Goal: Task Accomplishment & Management: Complete application form

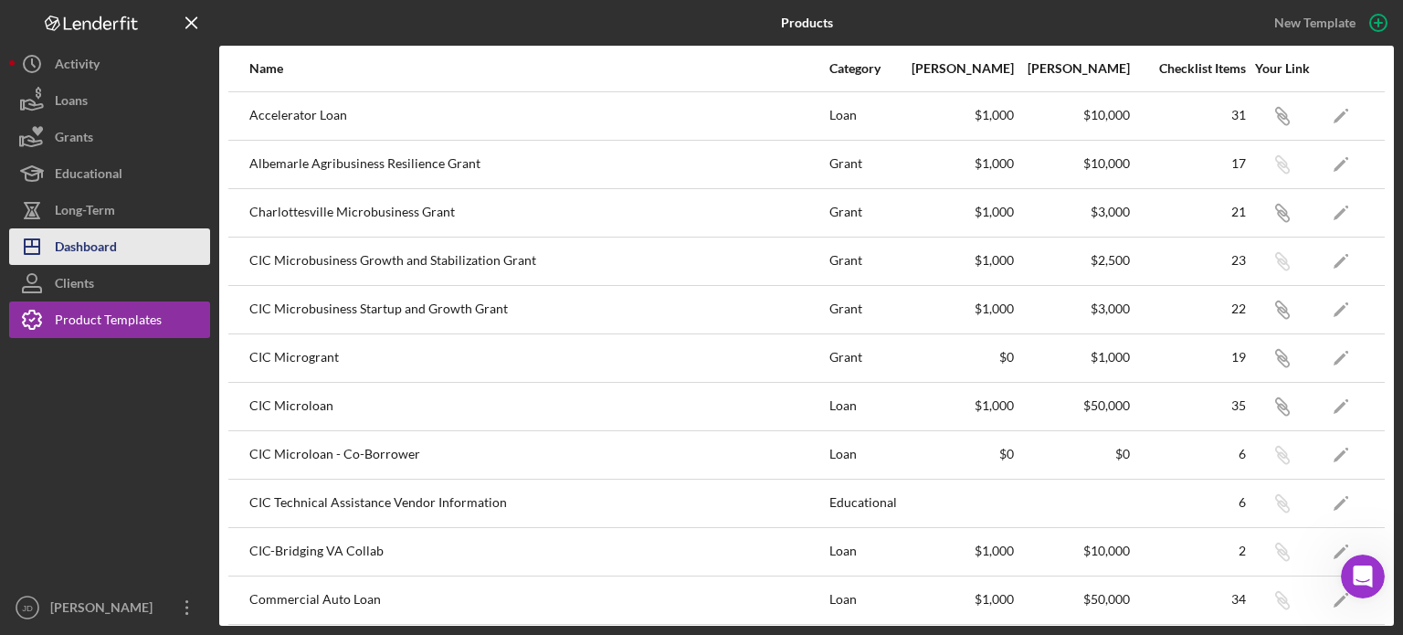
click at [111, 253] on div "Dashboard" at bounding box center [86, 248] width 62 height 41
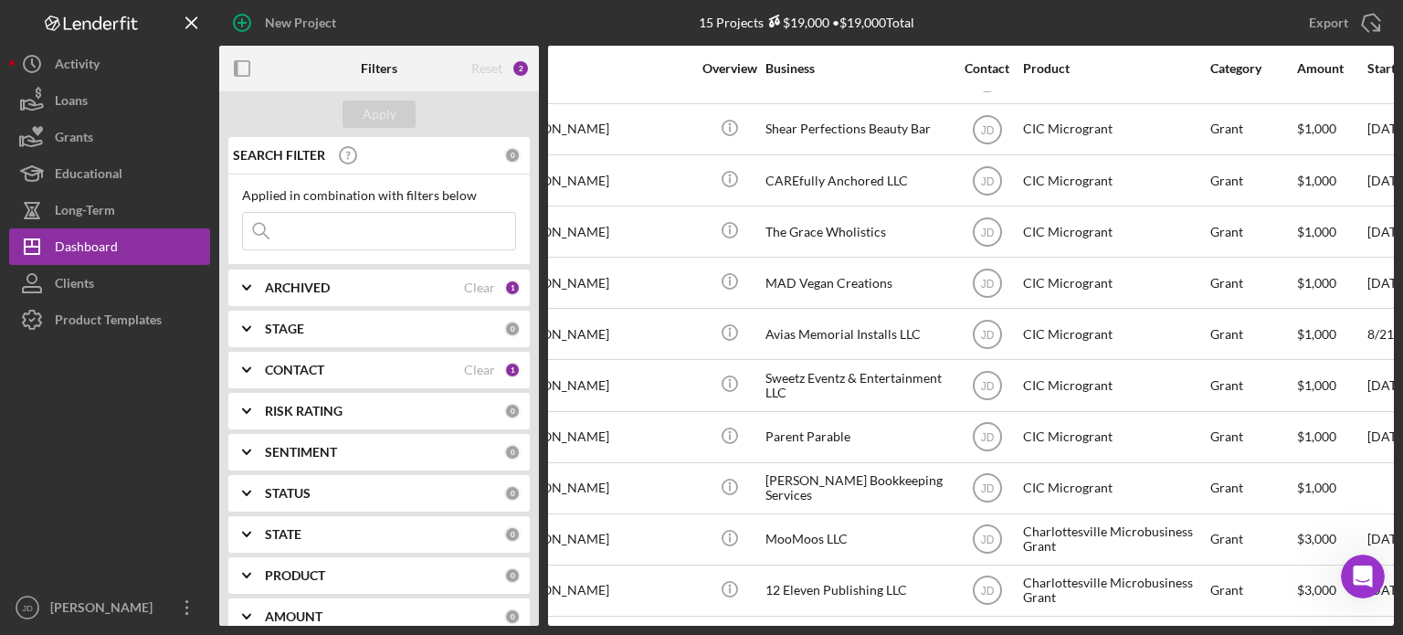
scroll to position [257, 0]
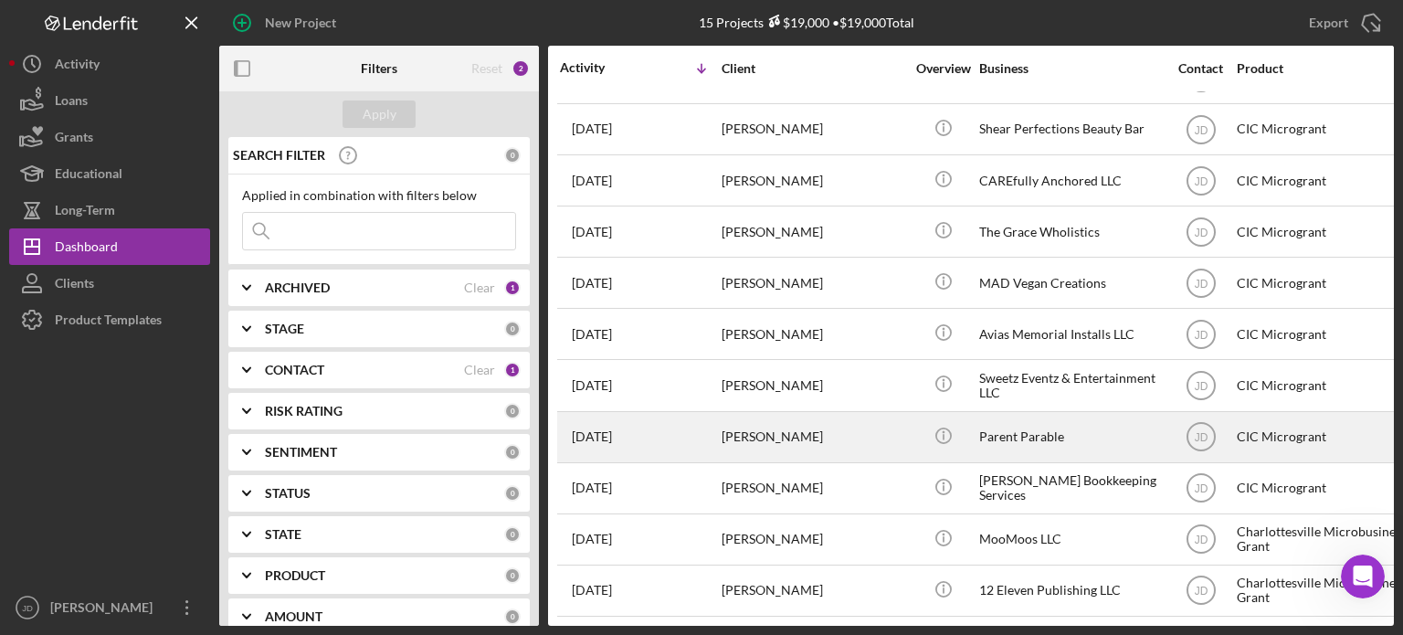
click at [811, 416] on div "[PERSON_NAME]" at bounding box center [813, 437] width 183 height 48
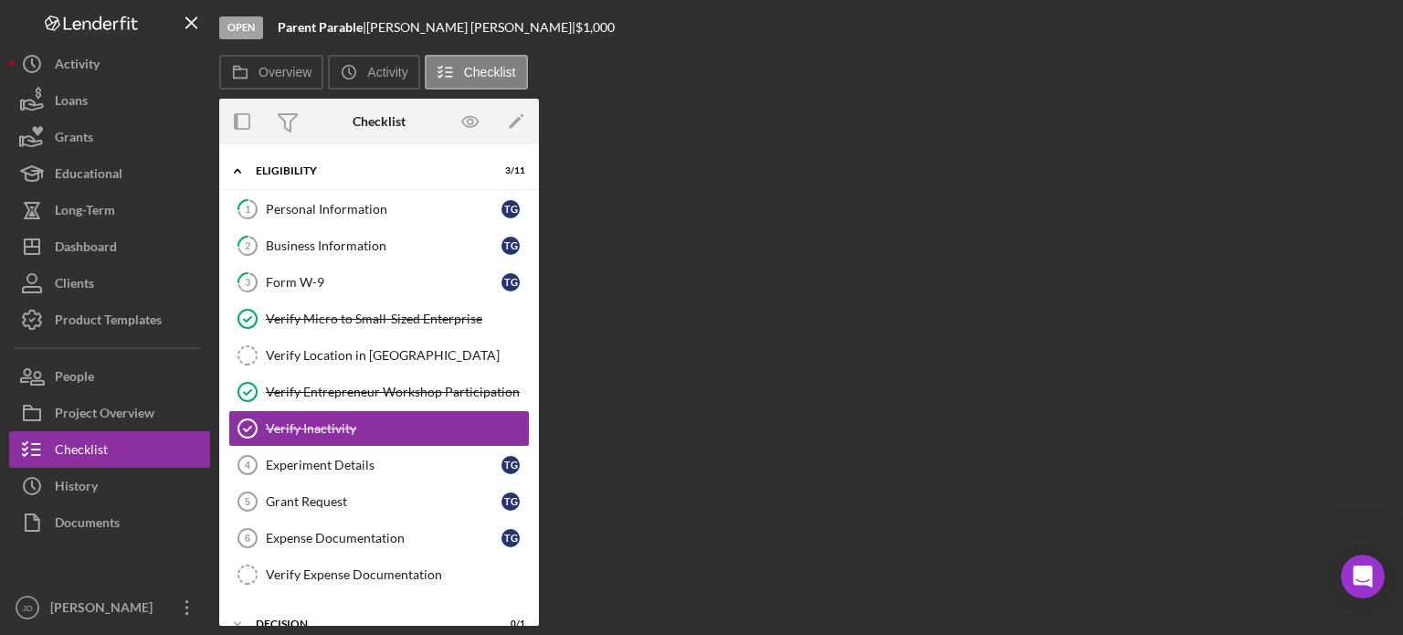
scroll to position [40, 0]
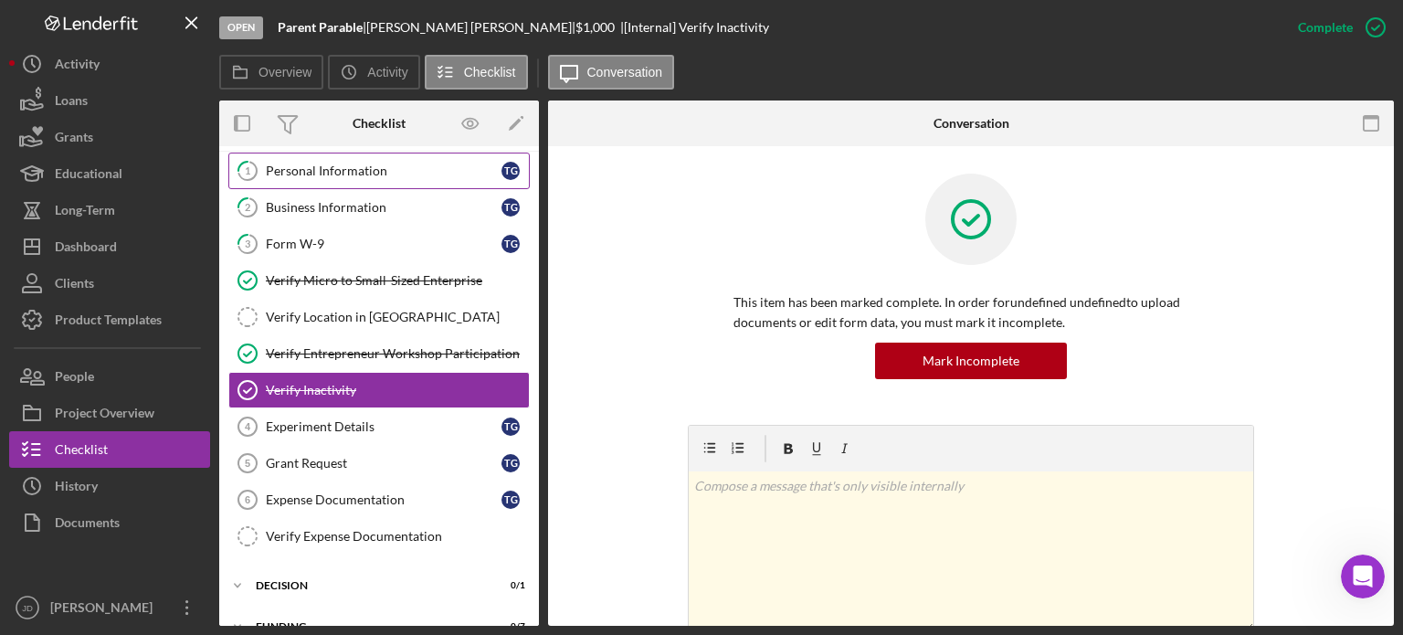
click at [332, 174] on div "Personal Information" at bounding box center [384, 171] width 236 height 15
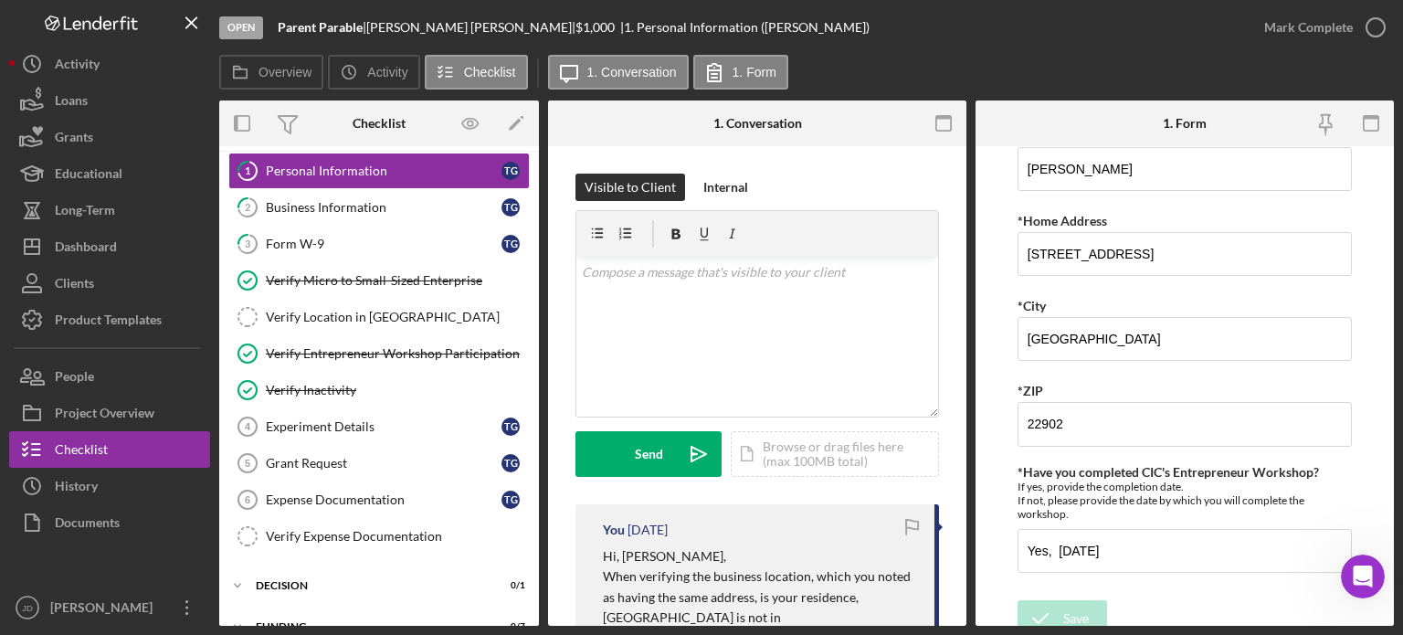
scroll to position [212, 0]
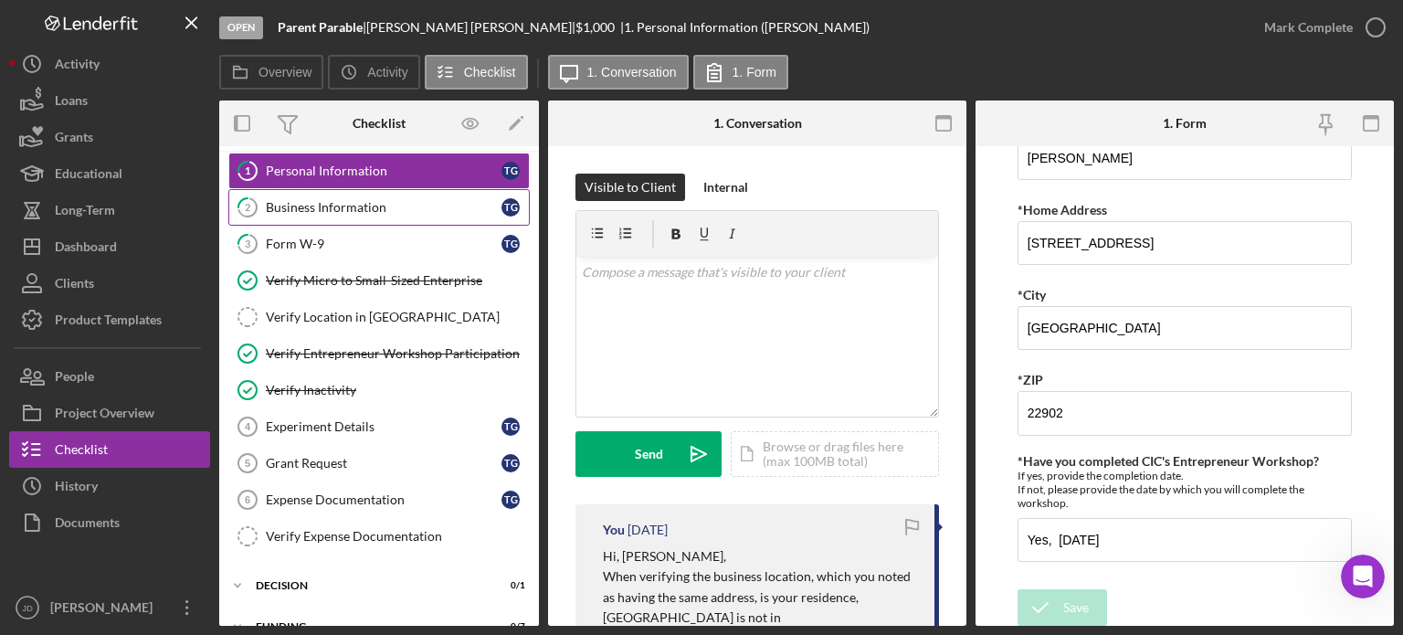
click at [373, 212] on div "Business Information" at bounding box center [384, 207] width 236 height 15
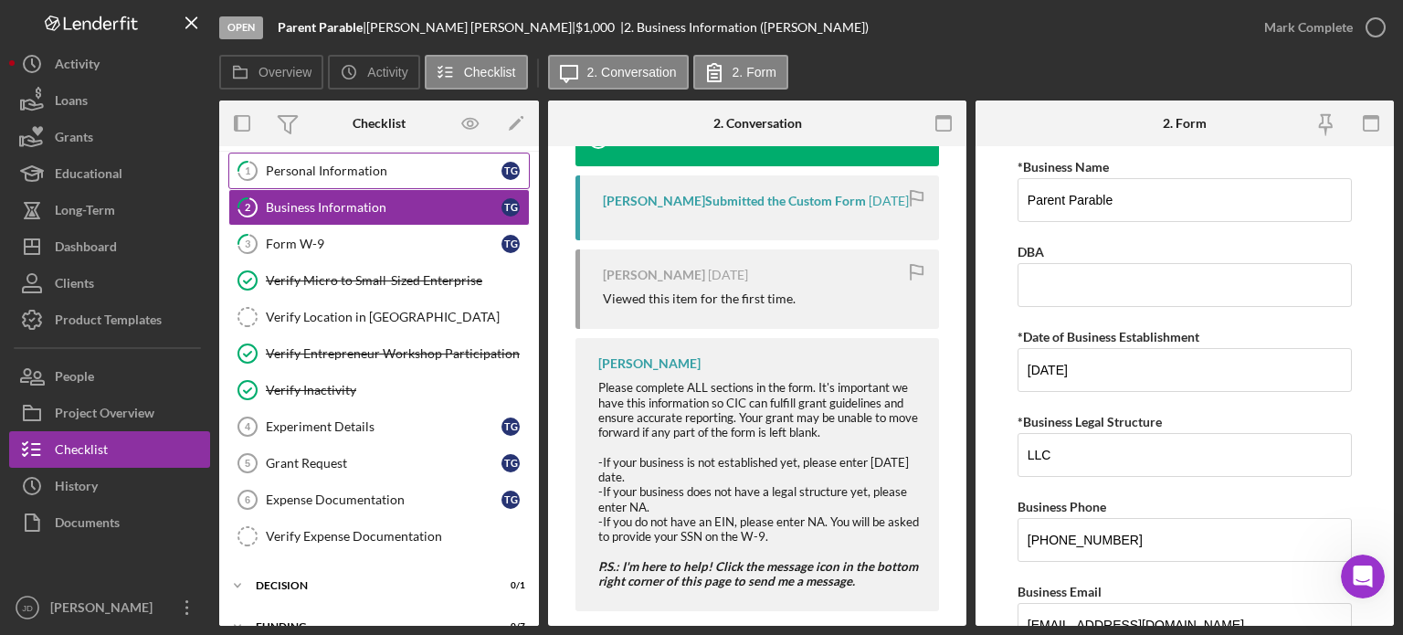
click at [338, 168] on div "Personal Information" at bounding box center [384, 171] width 236 height 15
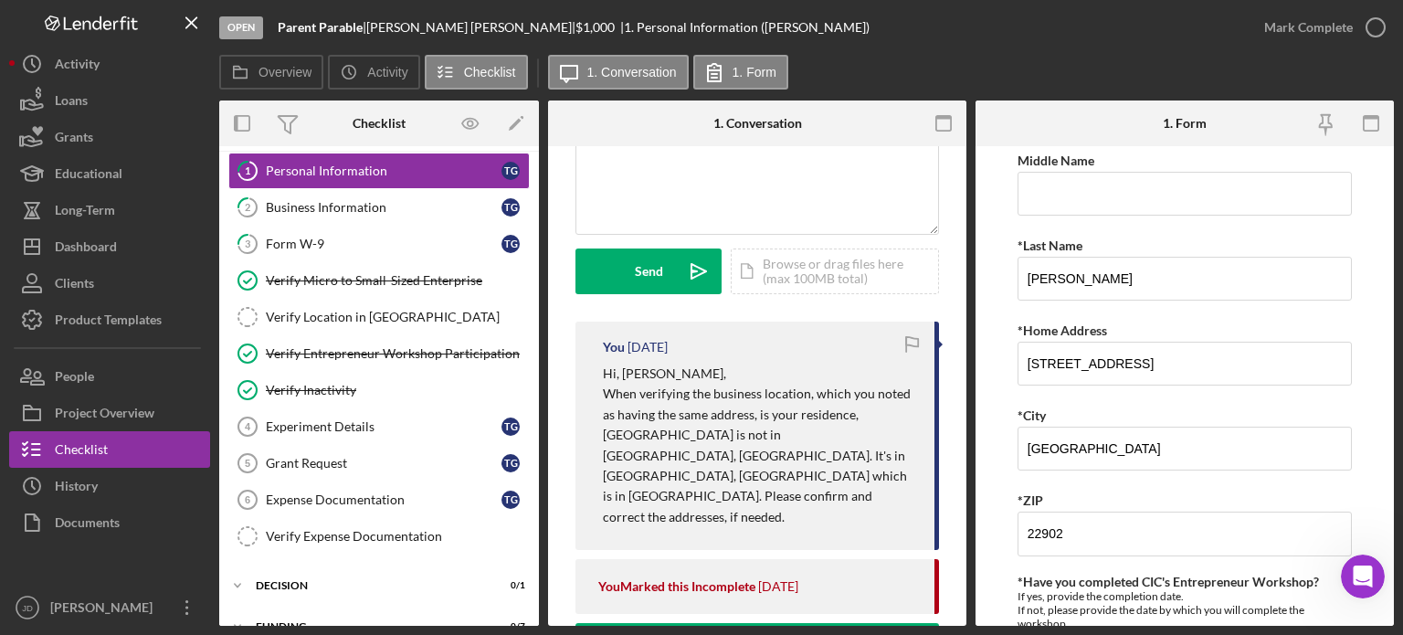
scroll to position [274, 0]
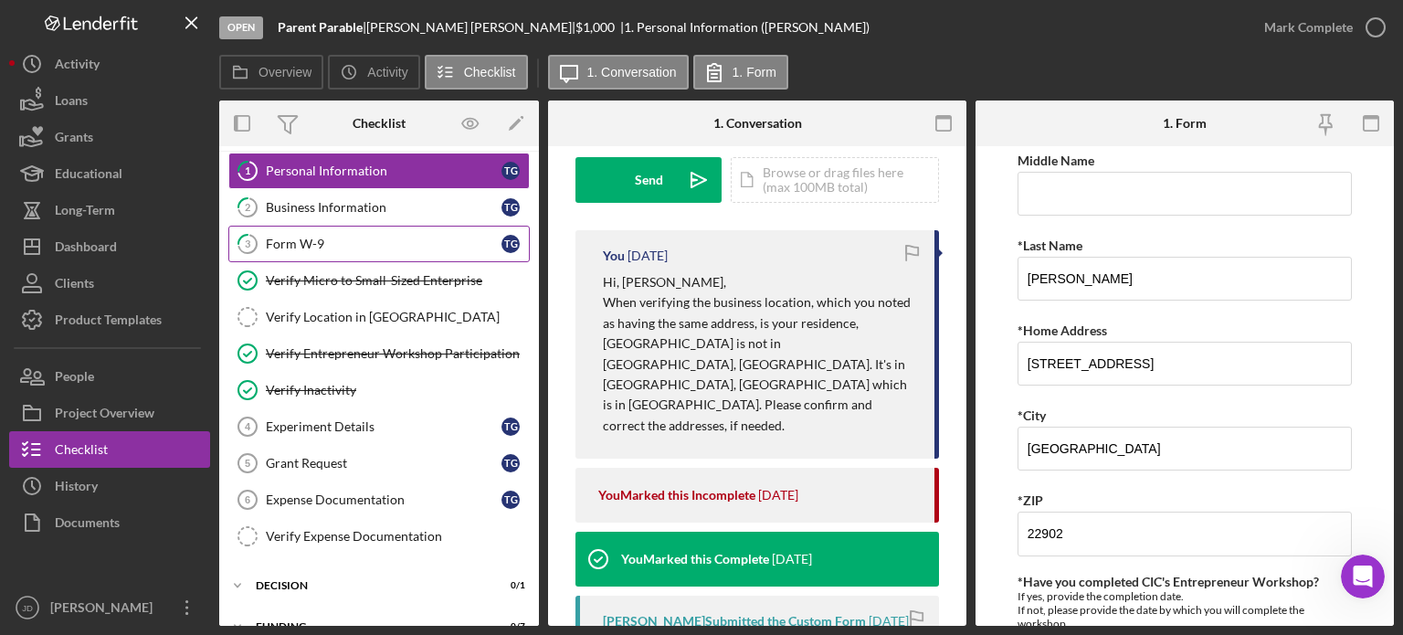
click at [342, 237] on div "Form W-9" at bounding box center [384, 244] width 236 height 15
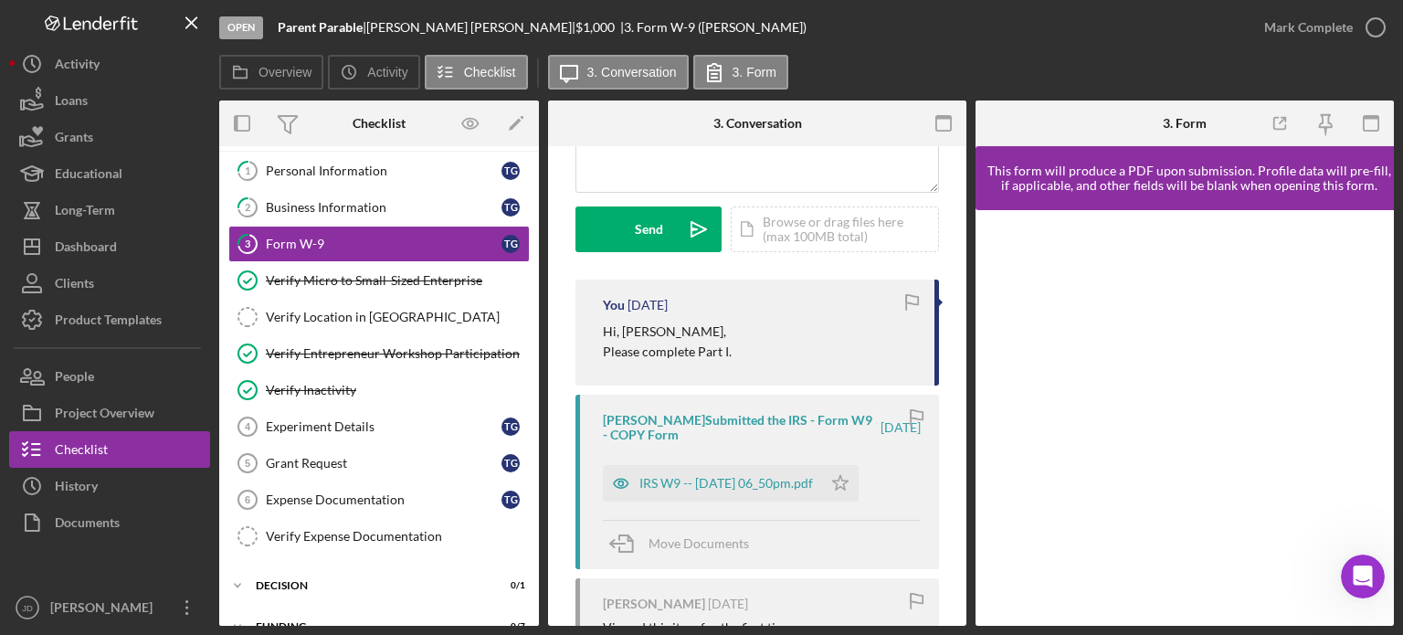
scroll to position [274, 0]
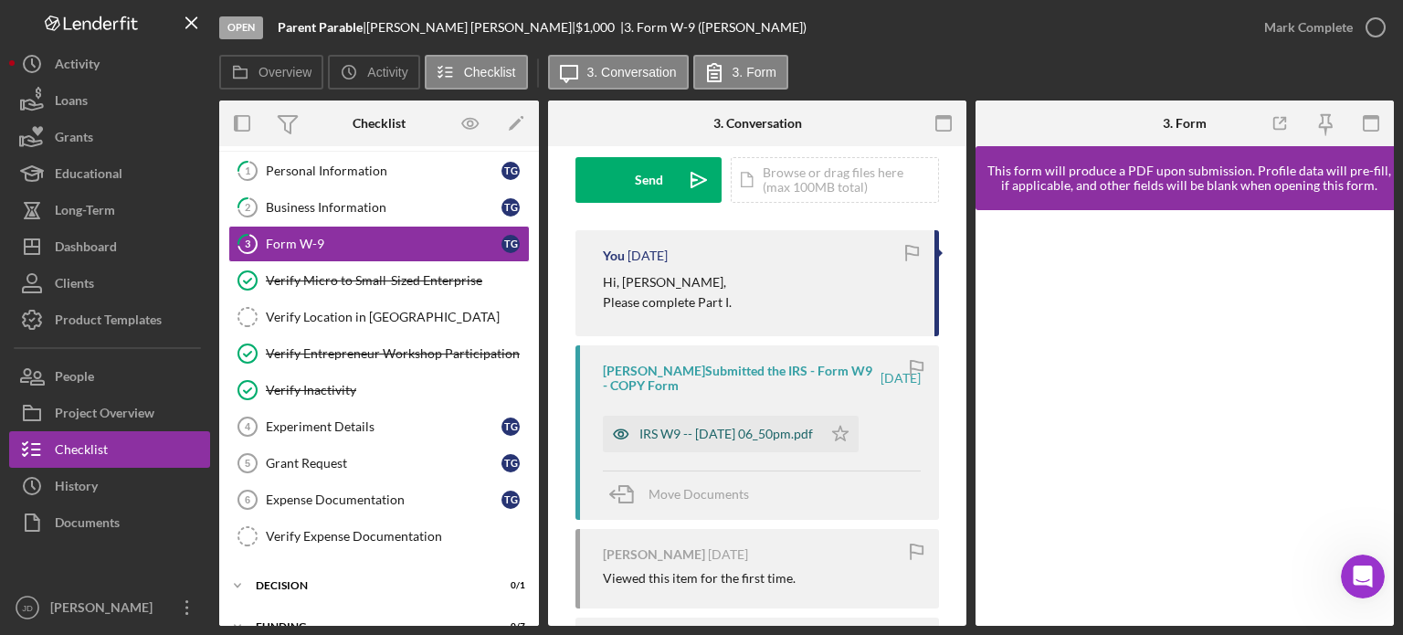
click at [755, 438] on div "IRS W9 -- [DATE] 06_50pm.pdf" at bounding box center [726, 434] width 174 height 15
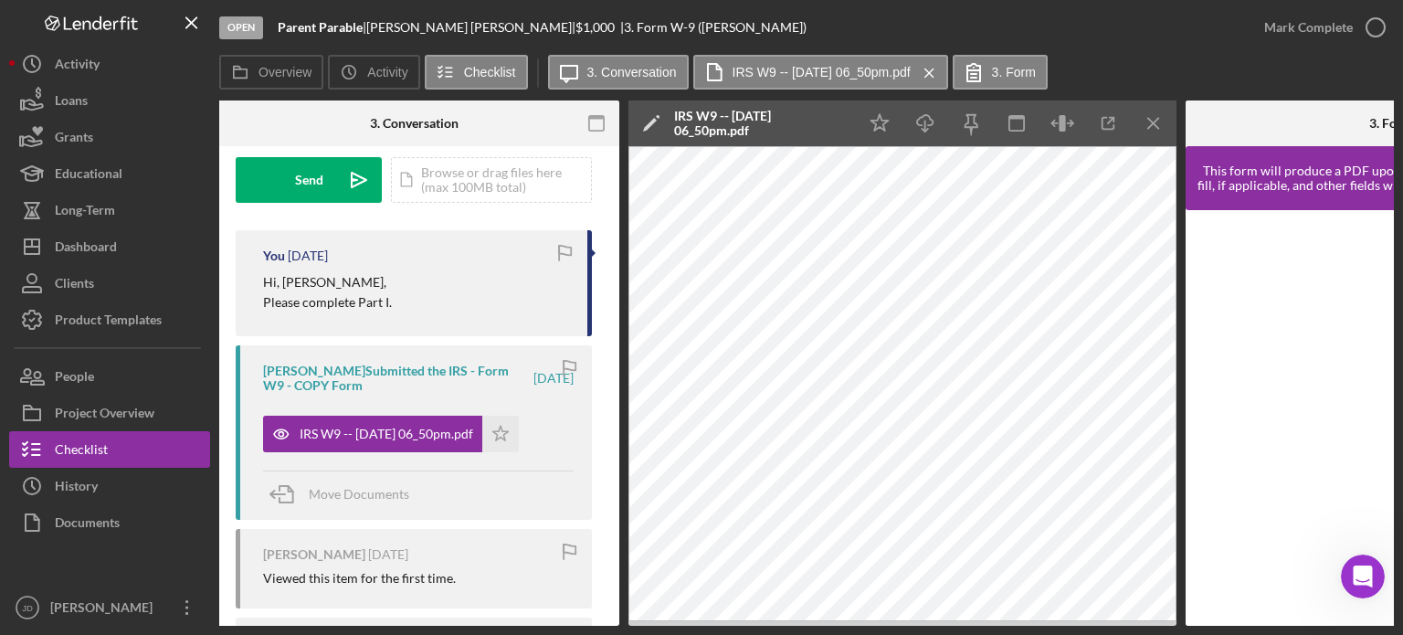
scroll to position [0, 346]
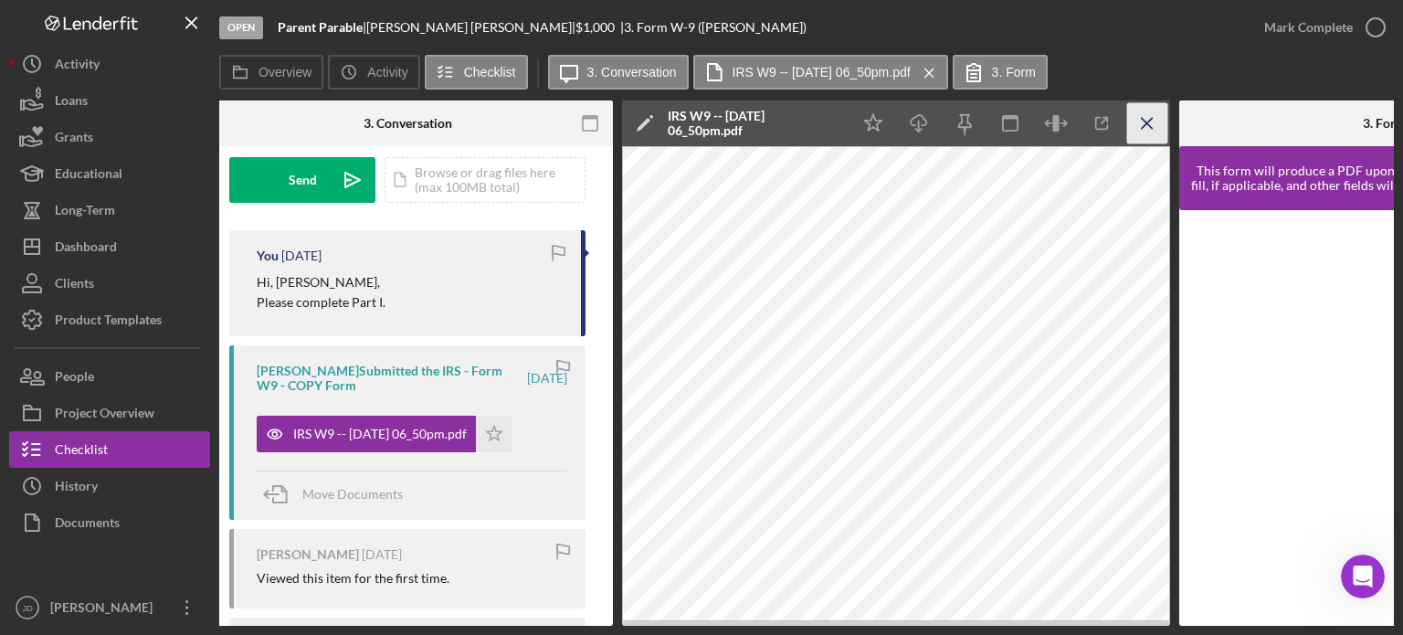
click at [1154, 124] on icon "Icon/Menu Close" at bounding box center [1147, 123] width 41 height 41
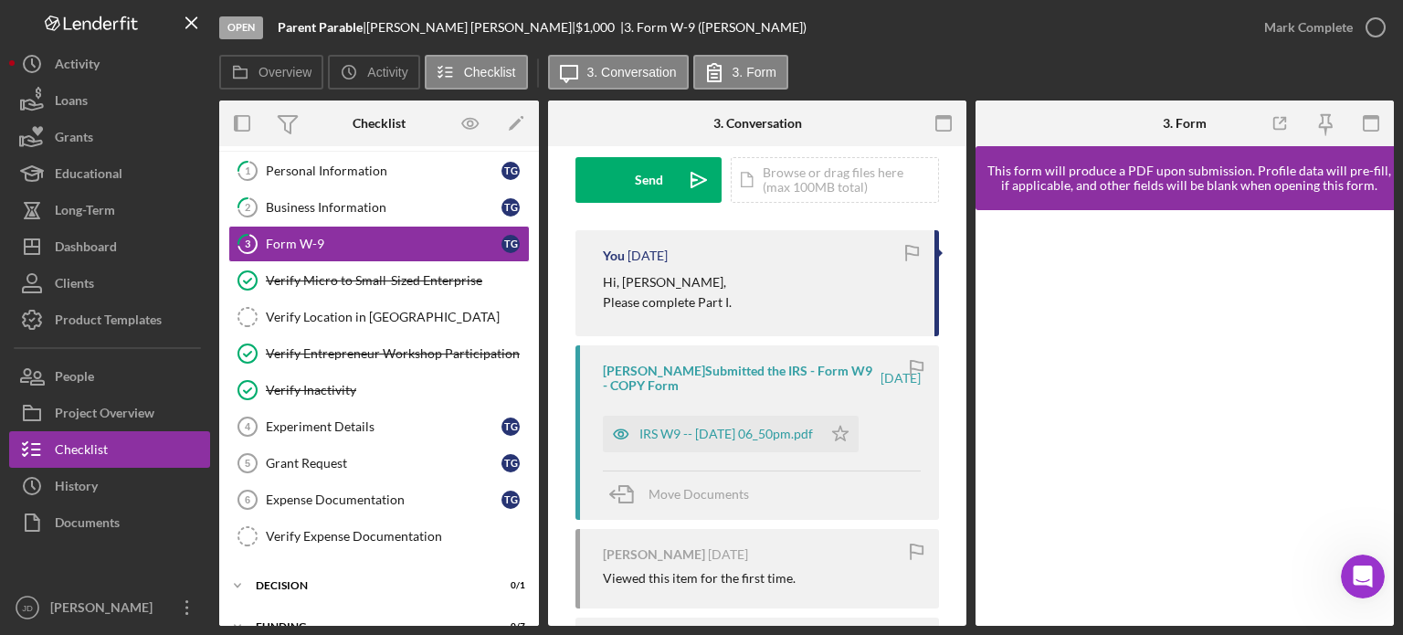
scroll to position [0, 0]
click at [344, 207] on div "Business Information" at bounding box center [384, 207] width 236 height 15
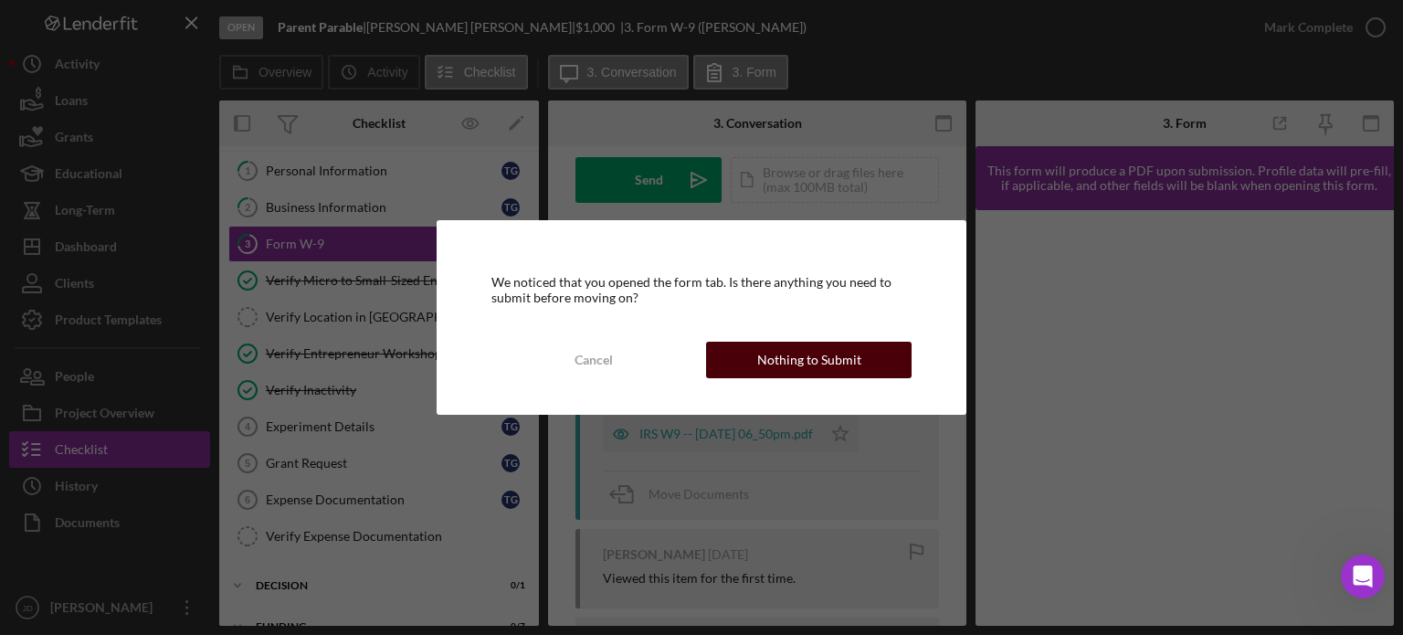
click at [822, 368] on div "Nothing to Submit" at bounding box center [809, 360] width 104 height 37
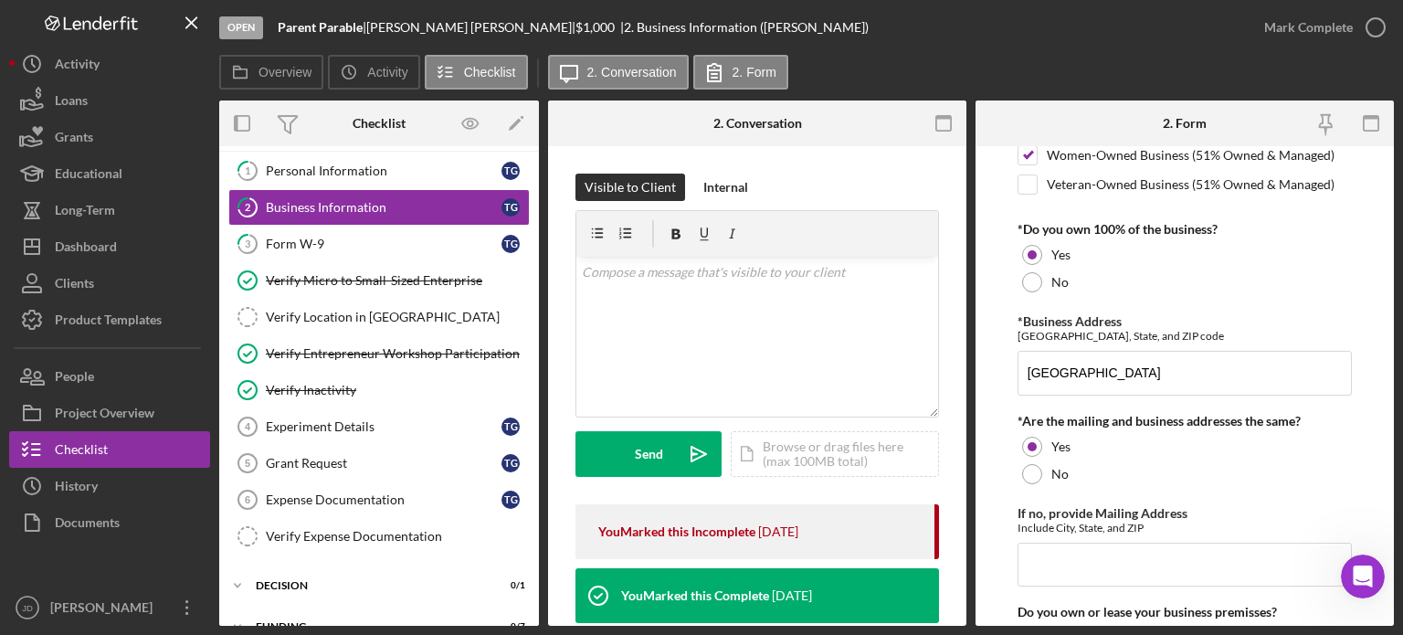
scroll to position [913, 0]
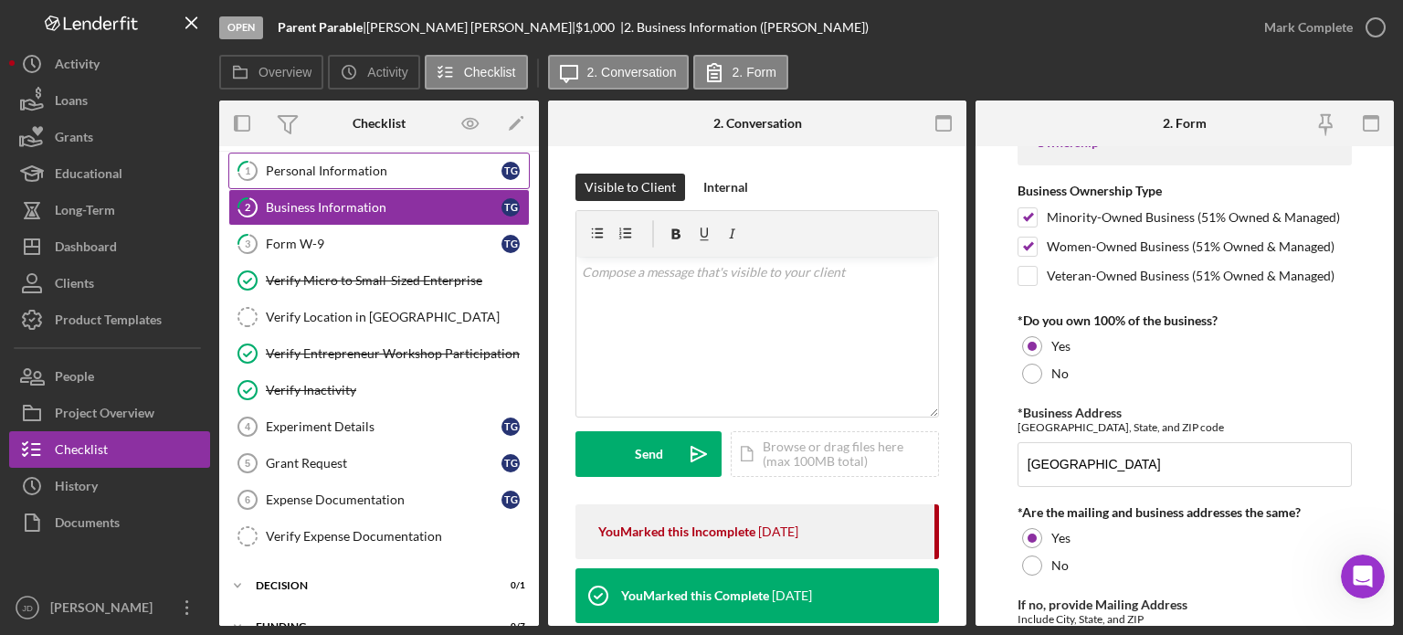
click at [349, 170] on div "Personal Information" at bounding box center [384, 171] width 236 height 15
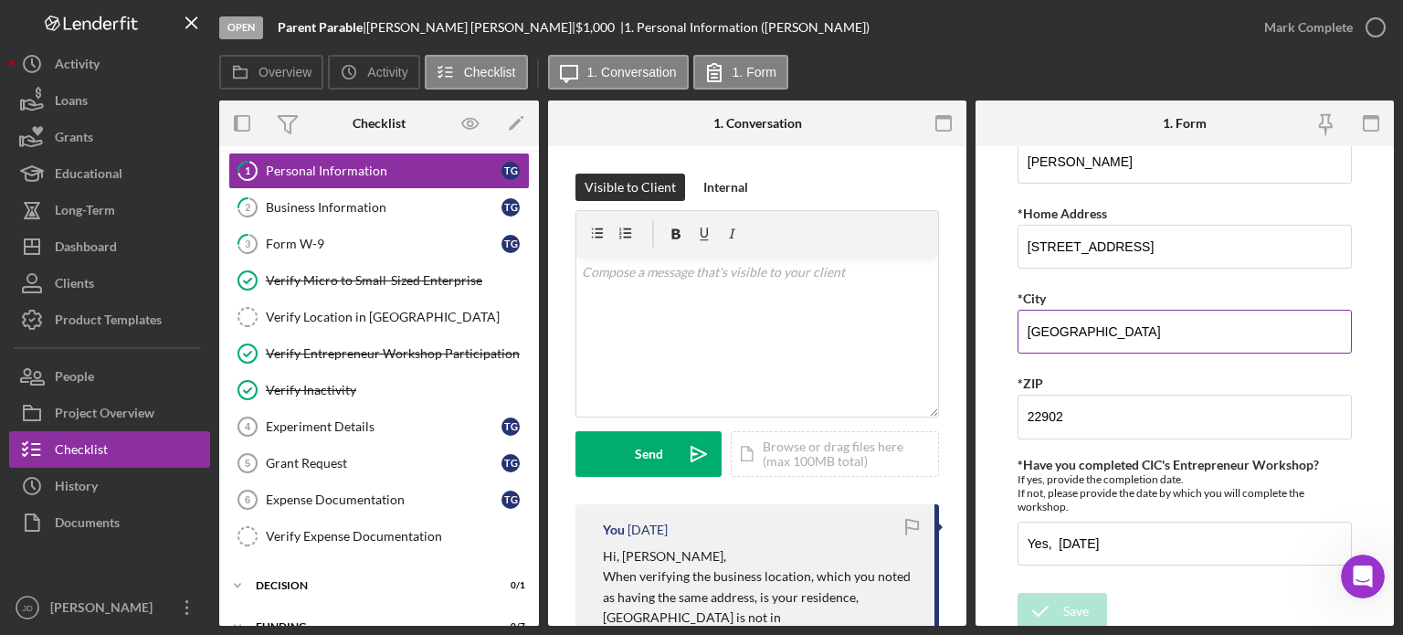
scroll to position [212, 0]
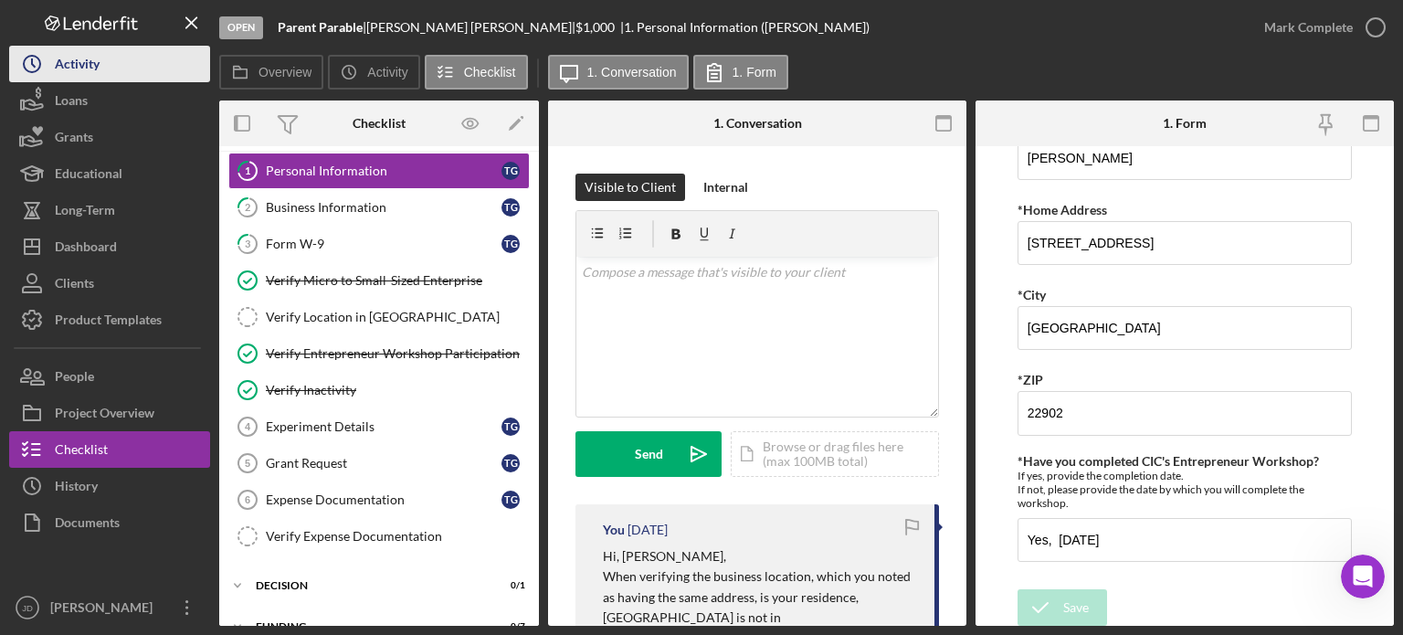
click at [73, 64] on div "Activity" at bounding box center [77, 66] width 45 height 41
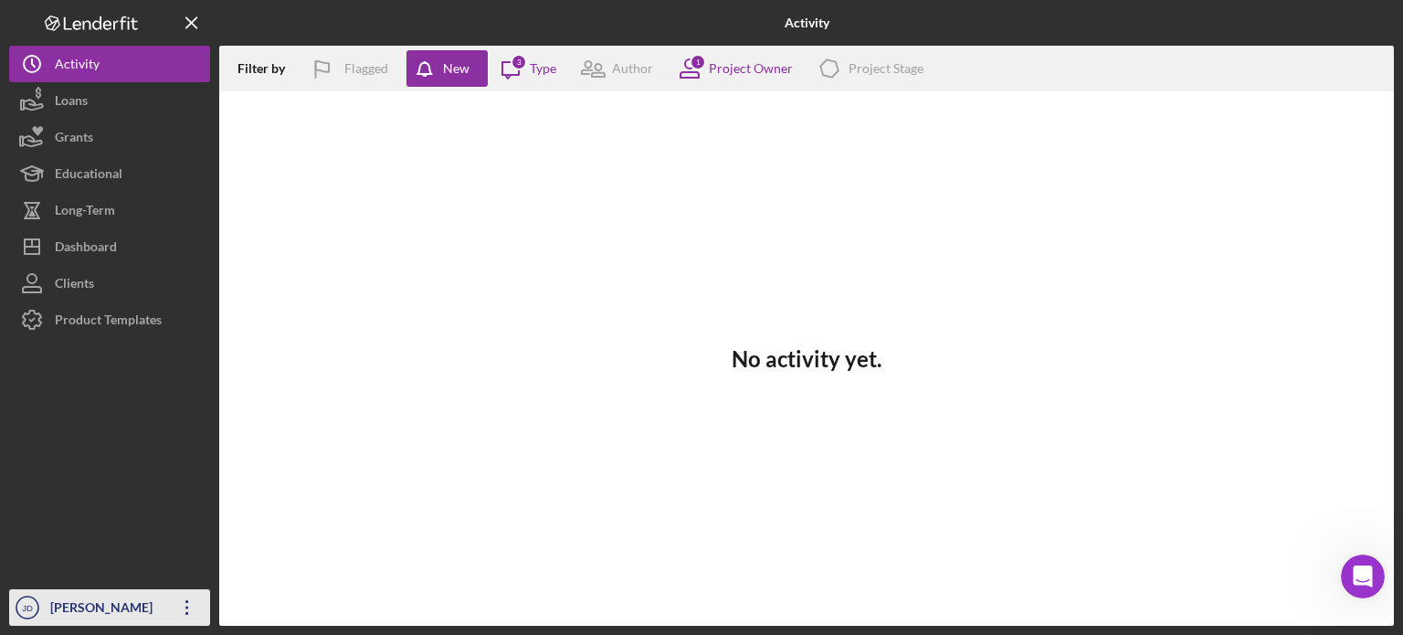
click at [186, 610] on icon "Icon/Overflow" at bounding box center [187, 608] width 46 height 46
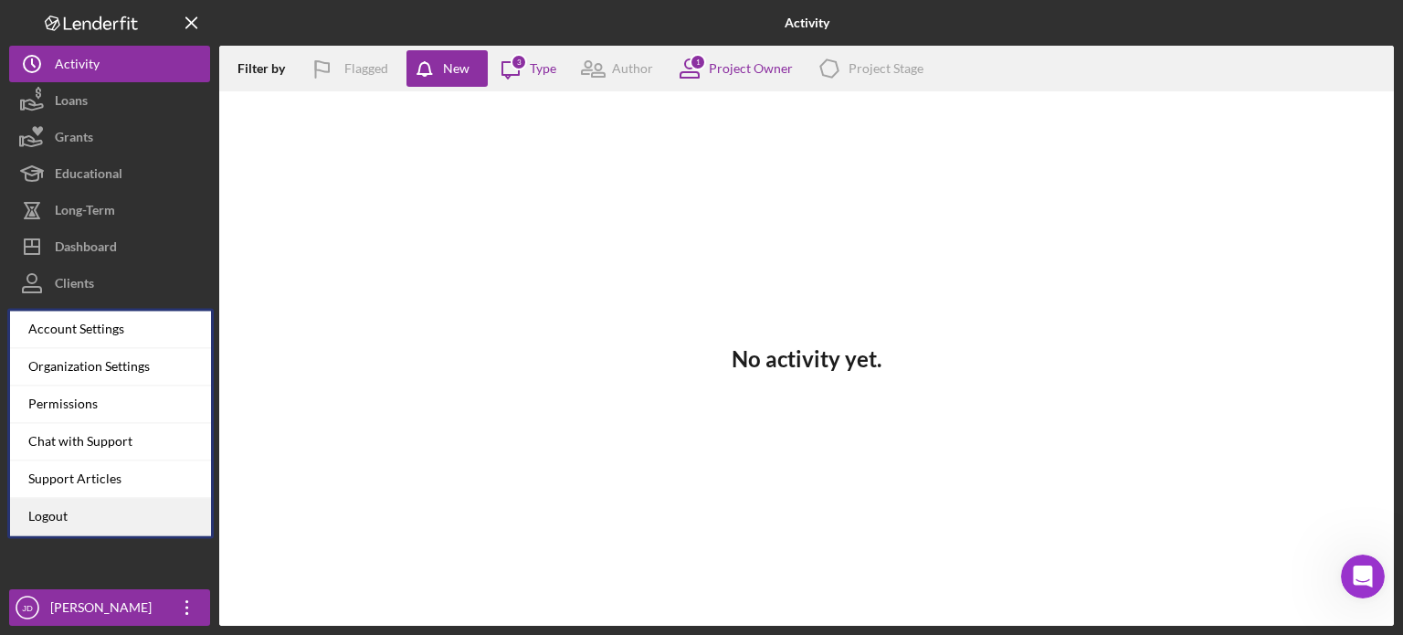
click at [97, 515] on link "Logout" at bounding box center [110, 516] width 201 height 37
